Goal: Transaction & Acquisition: Purchase product/service

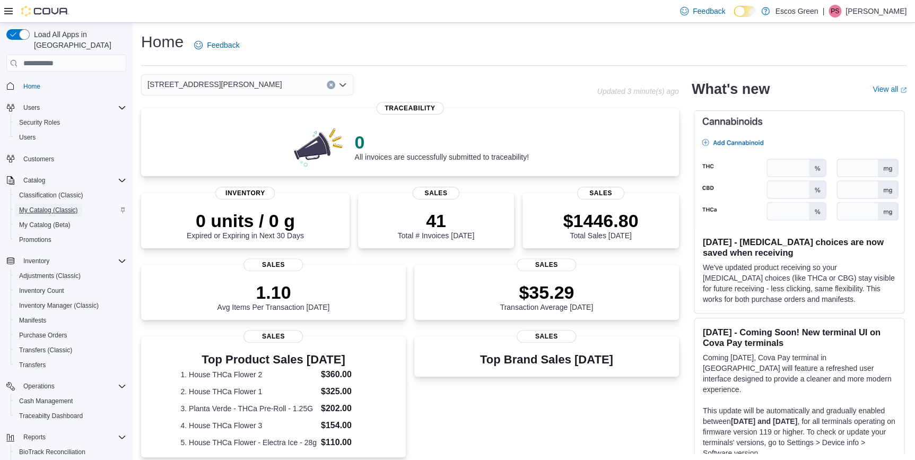
click at [49, 206] on span "My Catalog (Classic)" at bounding box center [48, 210] width 59 height 8
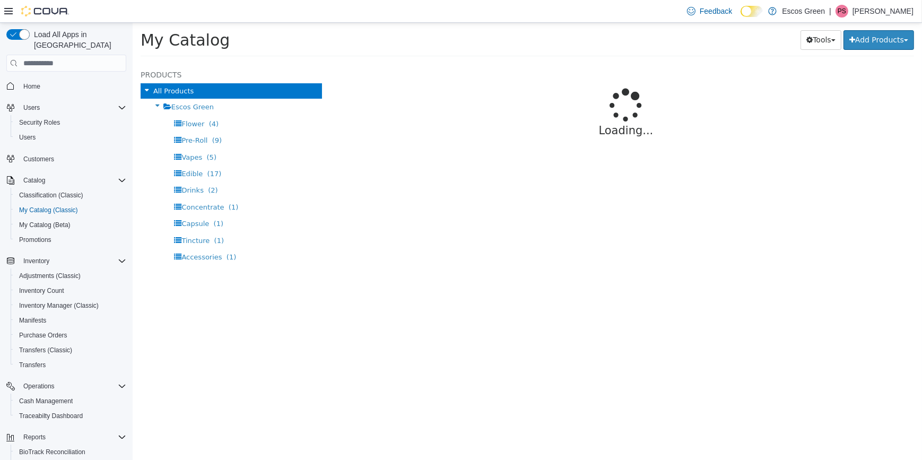
select select "**********"
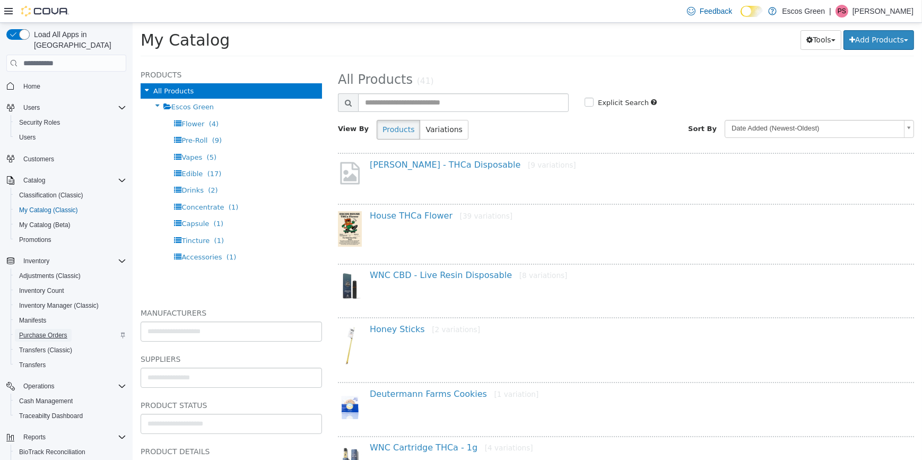
click at [45, 331] on span "Purchase Orders" at bounding box center [43, 335] width 48 height 8
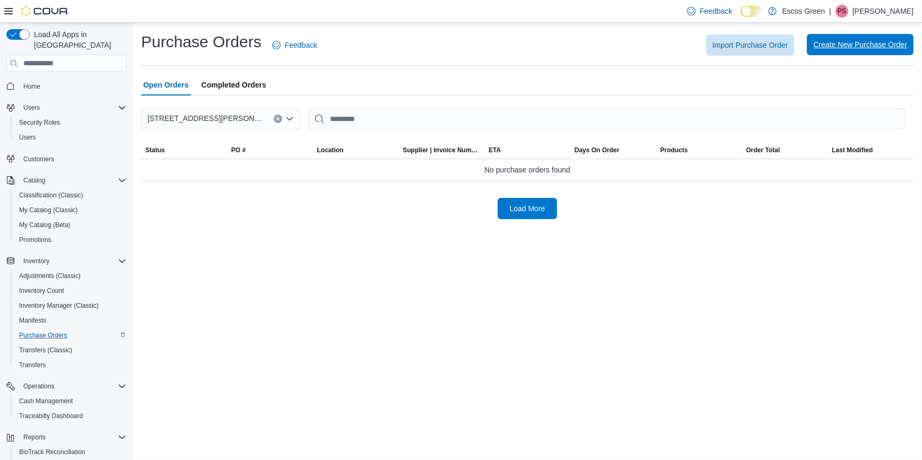
click at [854, 46] on span "Create New Purchase Order" at bounding box center [861, 44] width 94 height 11
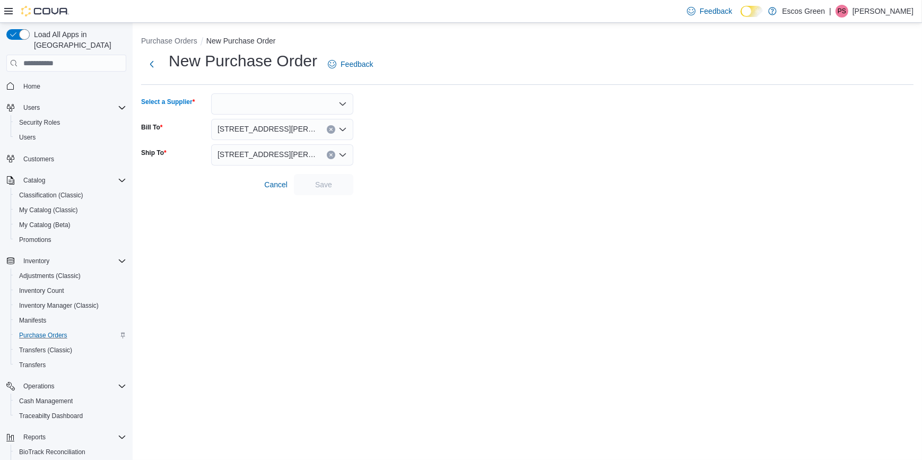
click at [346, 102] on icon "Open list of options" at bounding box center [343, 104] width 8 height 8
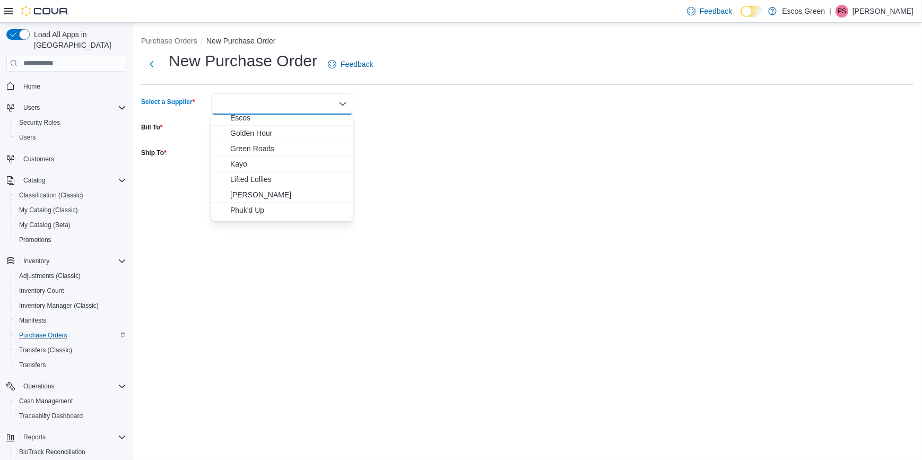
scroll to position [155, 0]
click at [276, 165] on span "The Hemp Doctor" at bounding box center [288, 167] width 117 height 11
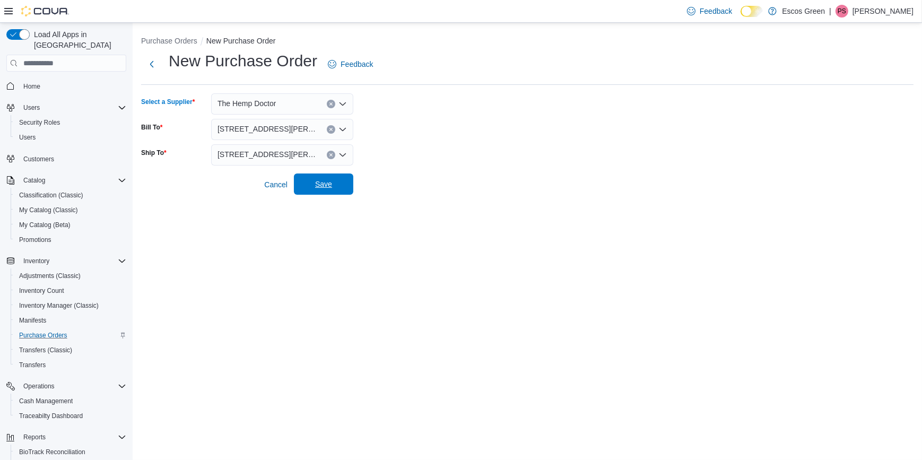
click at [322, 178] on span "Save" at bounding box center [323, 184] width 47 height 21
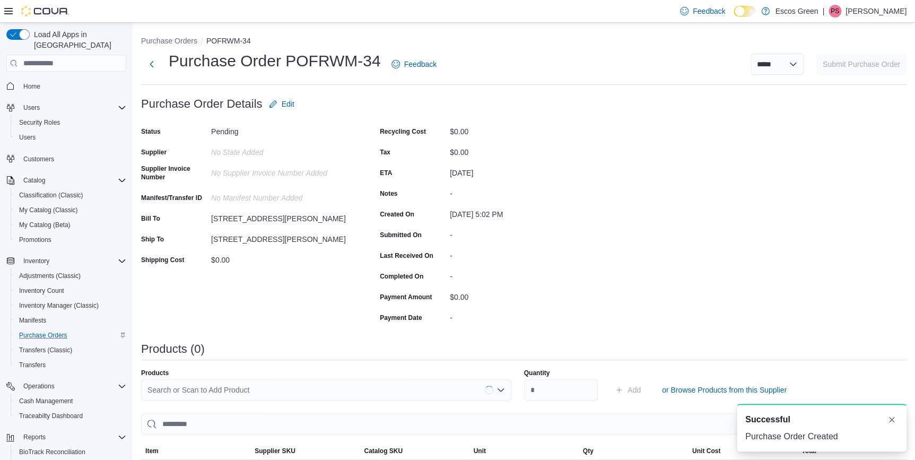
scroll to position [173, 0]
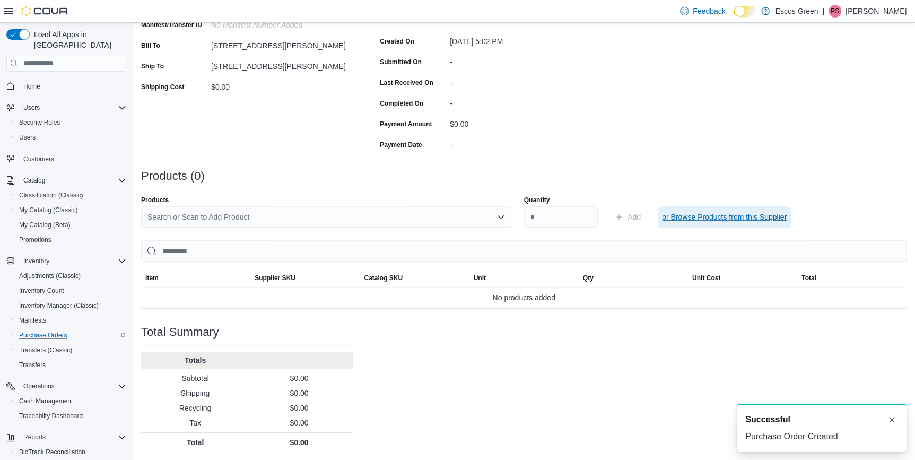
click at [694, 217] on span "or Browse Products from this Supplier" at bounding box center [724, 217] width 125 height 11
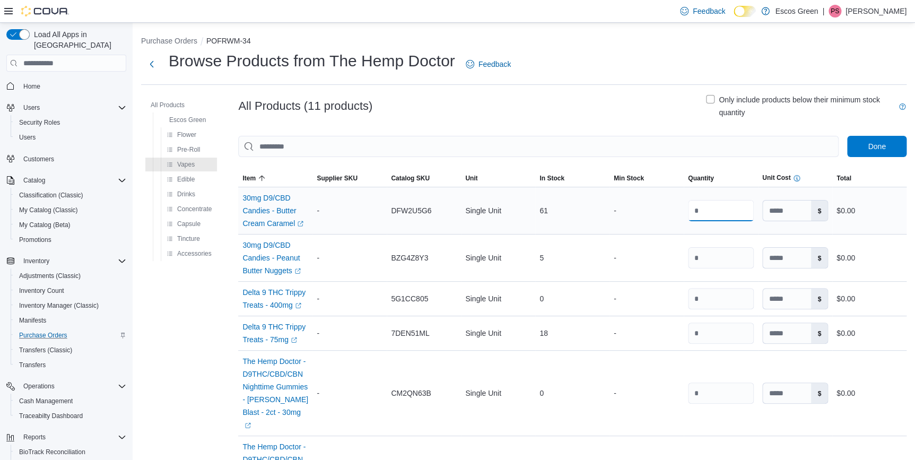
click at [739, 211] on input "number" at bounding box center [721, 210] width 66 height 21
click at [722, 212] on input "number" at bounding box center [721, 210] width 66 height 21
type input "*"
click at [725, 218] on input "*" at bounding box center [721, 210] width 66 height 21
